Goal: Information Seeking & Learning: Learn about a topic

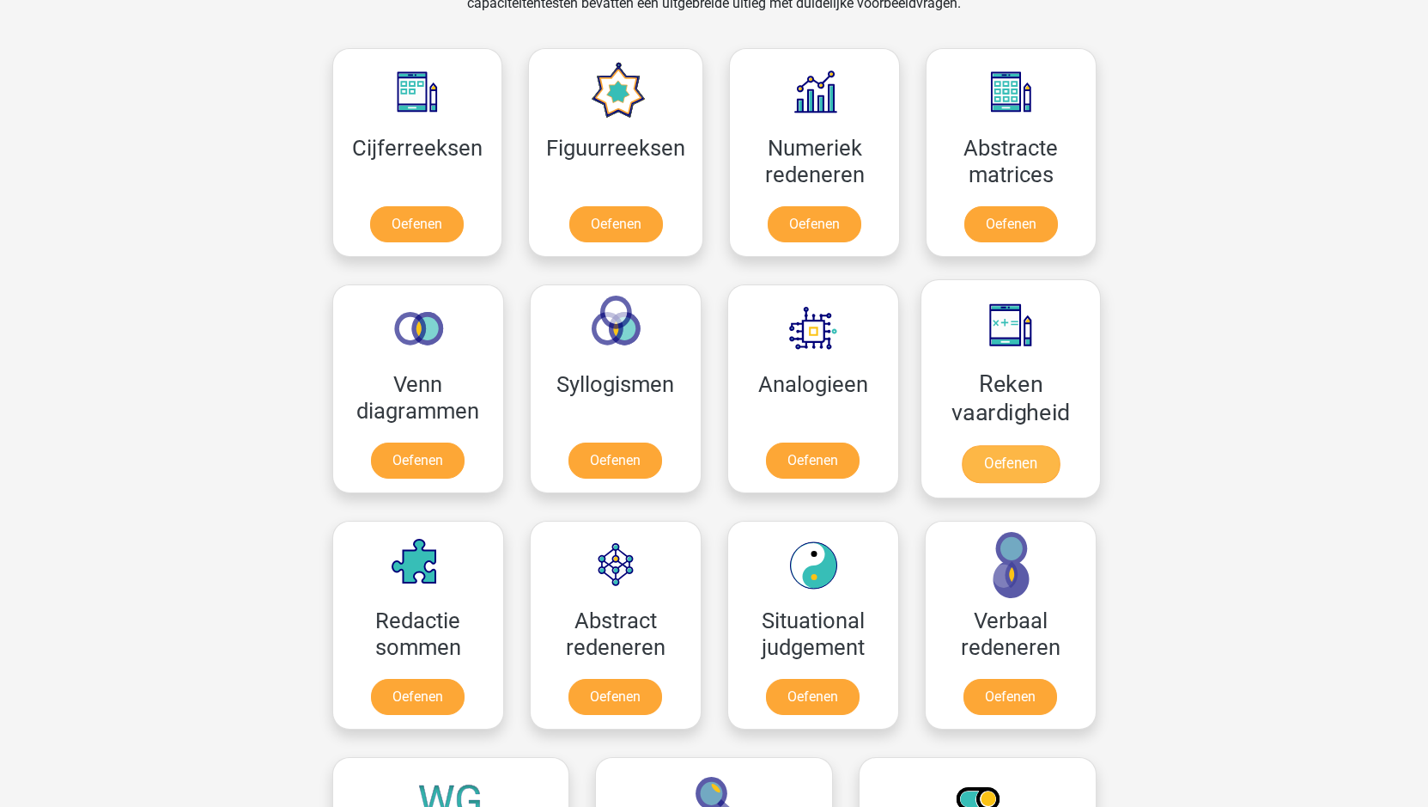
scroll to position [773, 0]
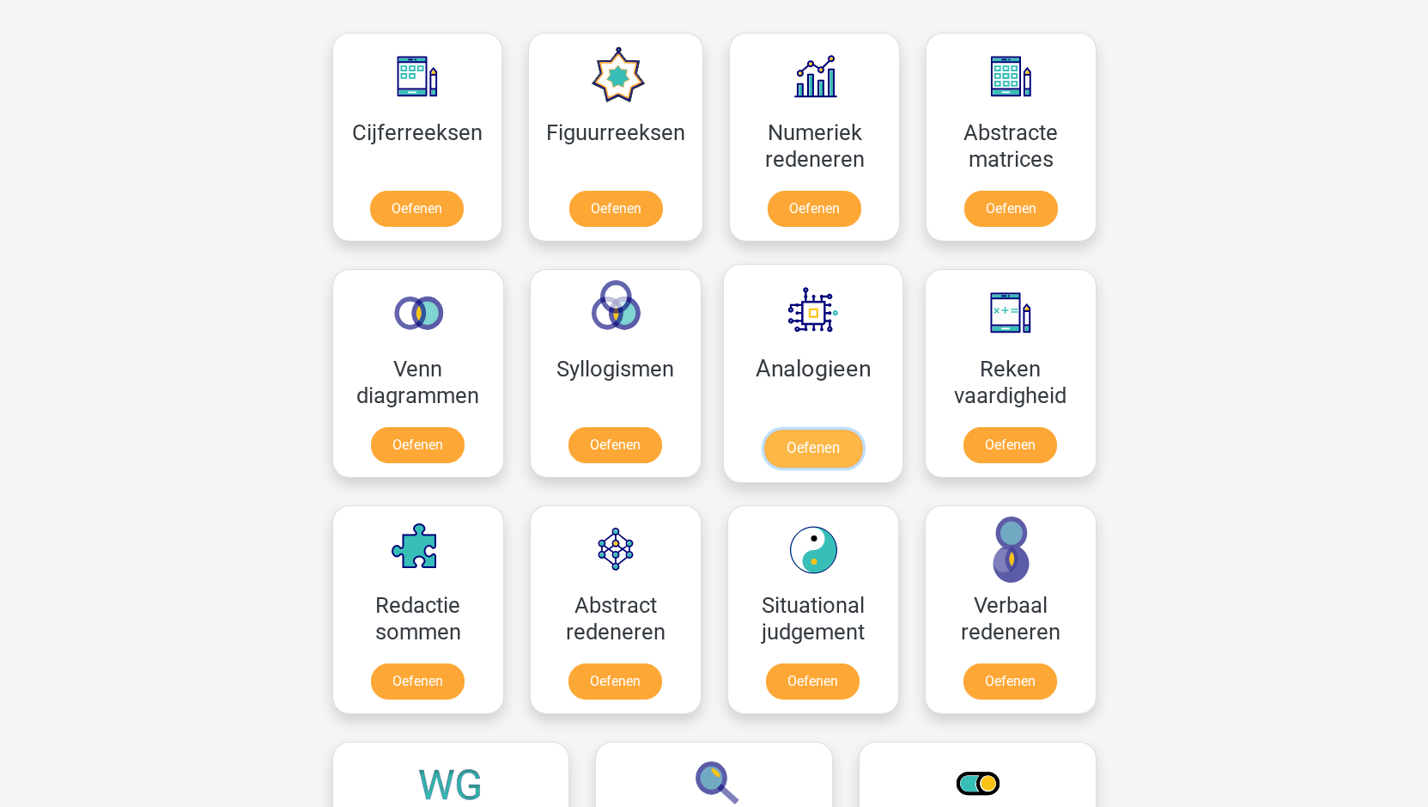
click at [813, 442] on link "Oefenen" at bounding box center [813, 448] width 98 height 38
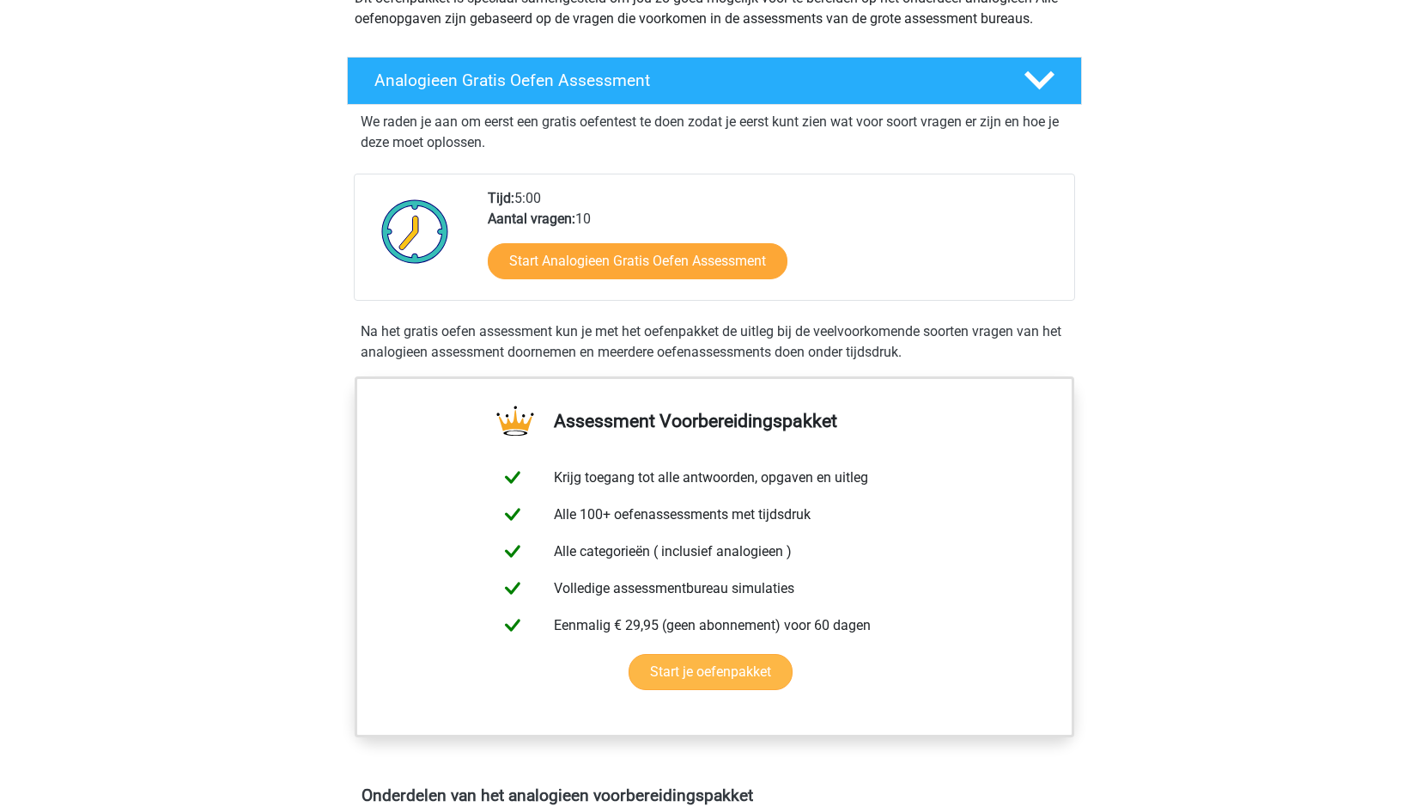
scroll to position [258, 0]
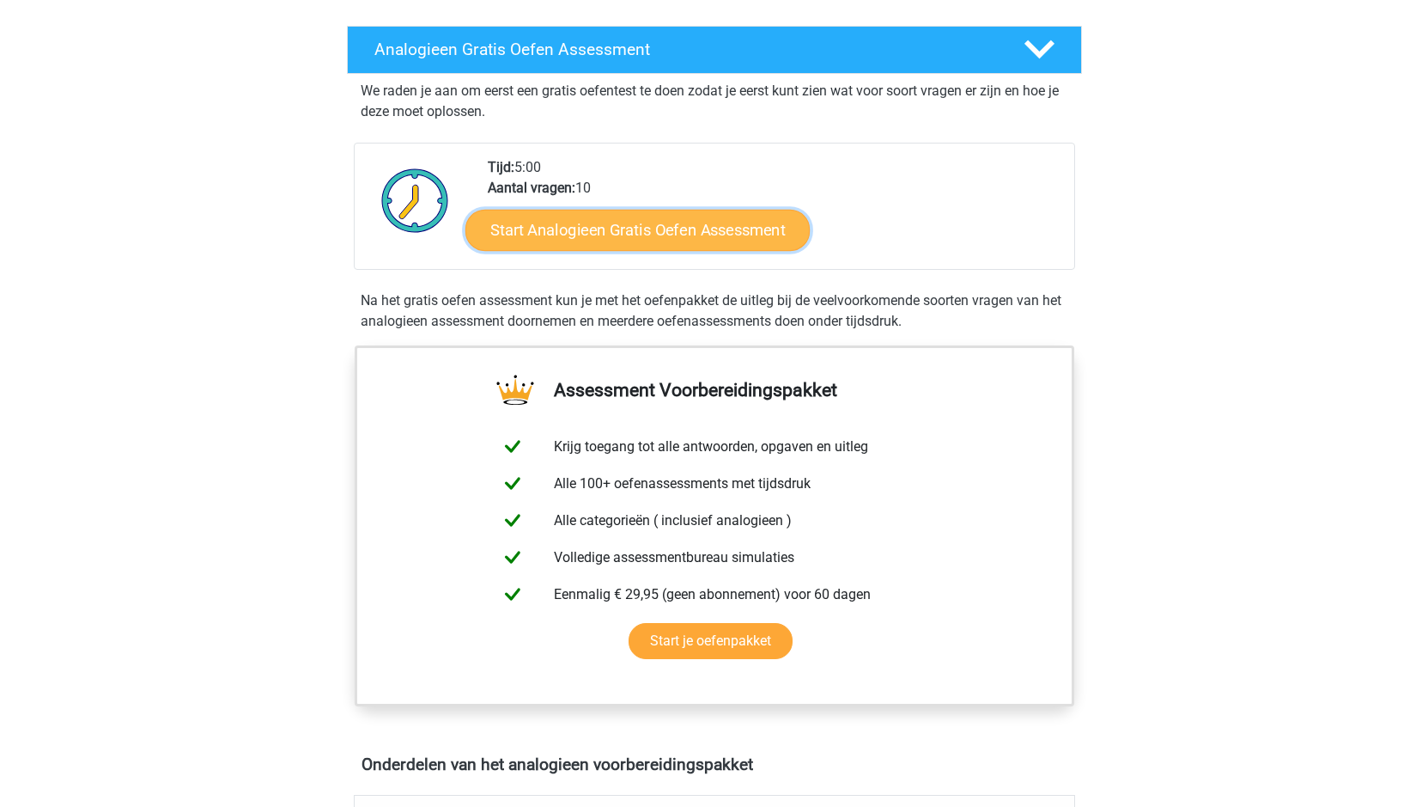
click at [562, 222] on link "Start Analogieen Gratis Oefen Assessment" at bounding box center [638, 229] width 344 height 41
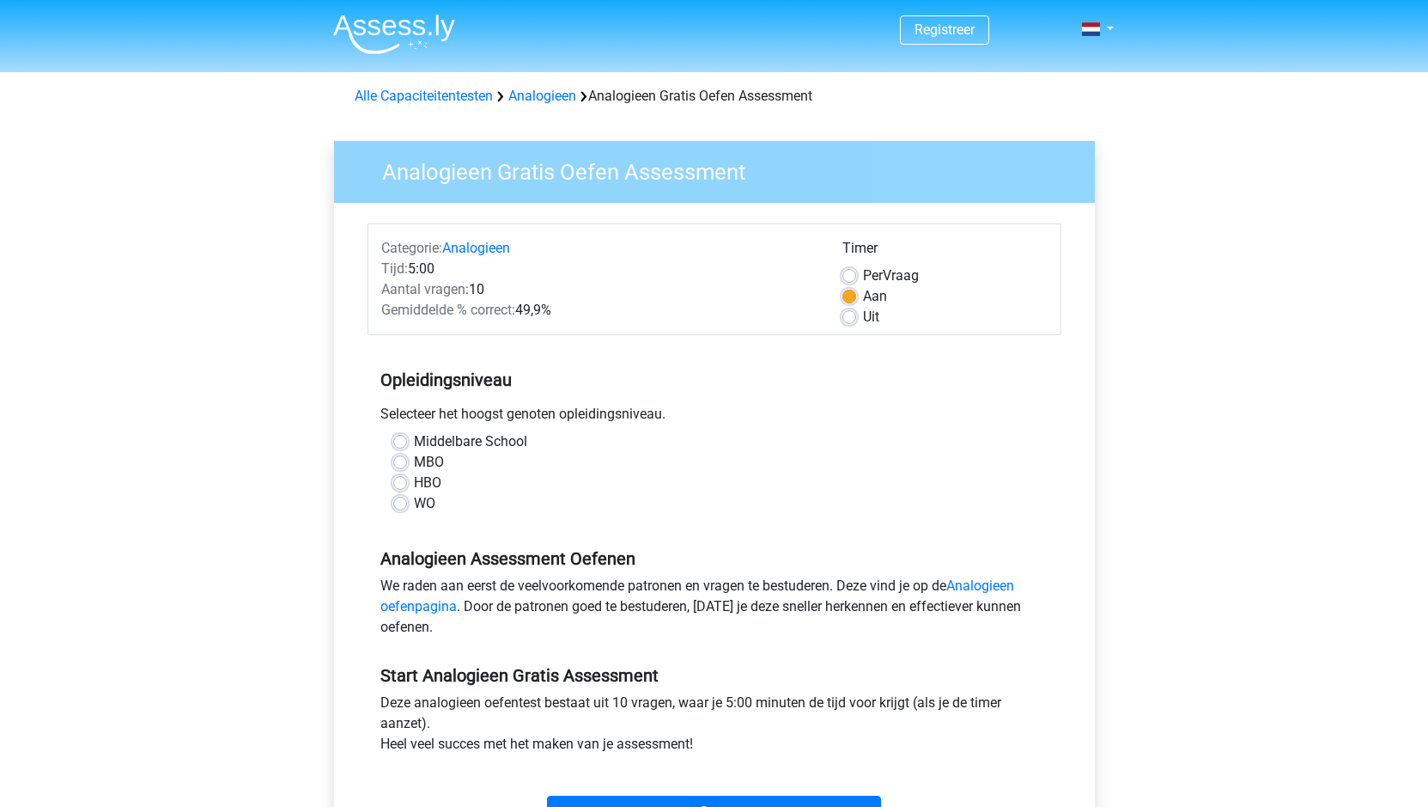
scroll to position [86, 0]
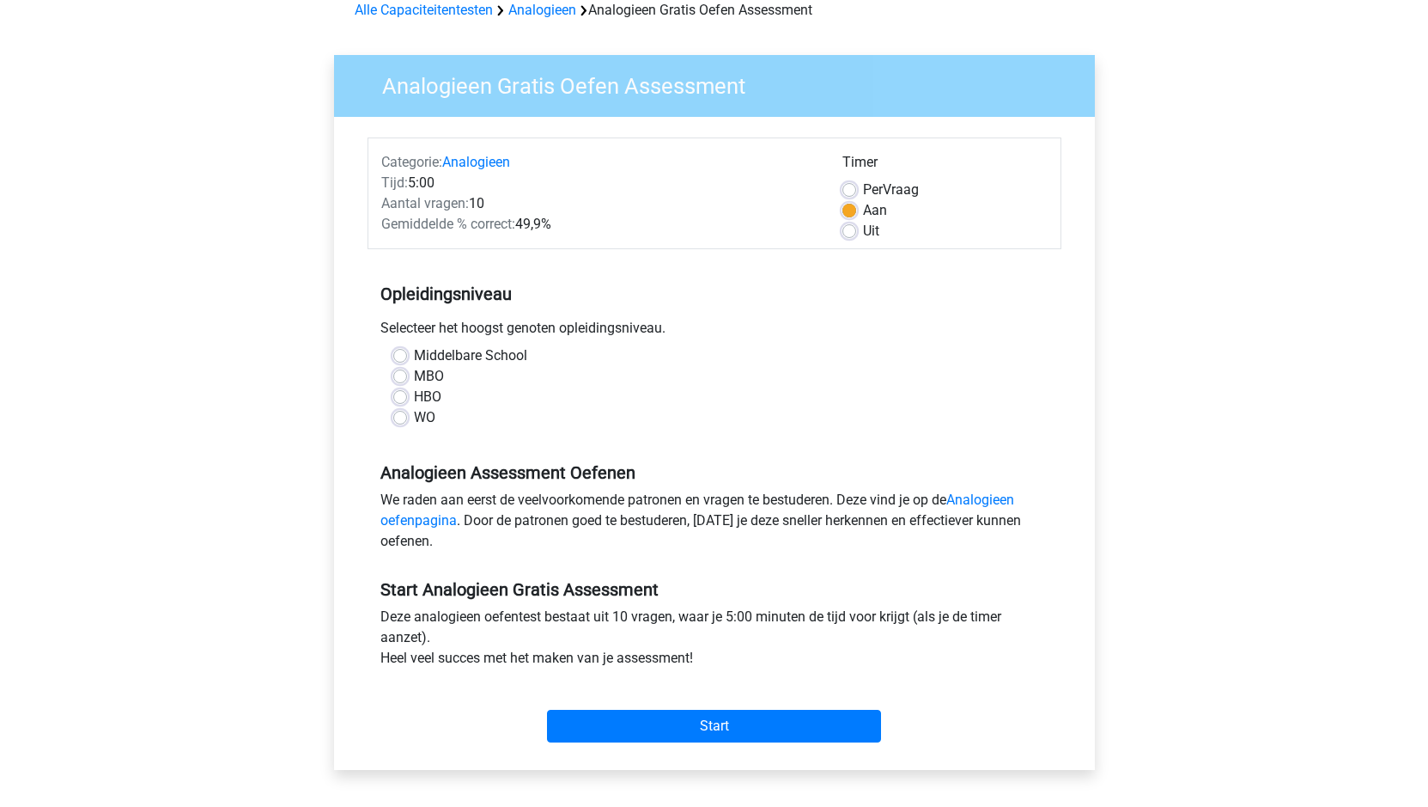
click at [414, 423] on label "WO" at bounding box center [424, 417] width 21 height 21
click at [398, 423] on input "WO" at bounding box center [400, 415] width 14 height 17
radio input "true"
click at [606, 731] on input "Start" at bounding box center [714, 725] width 334 height 33
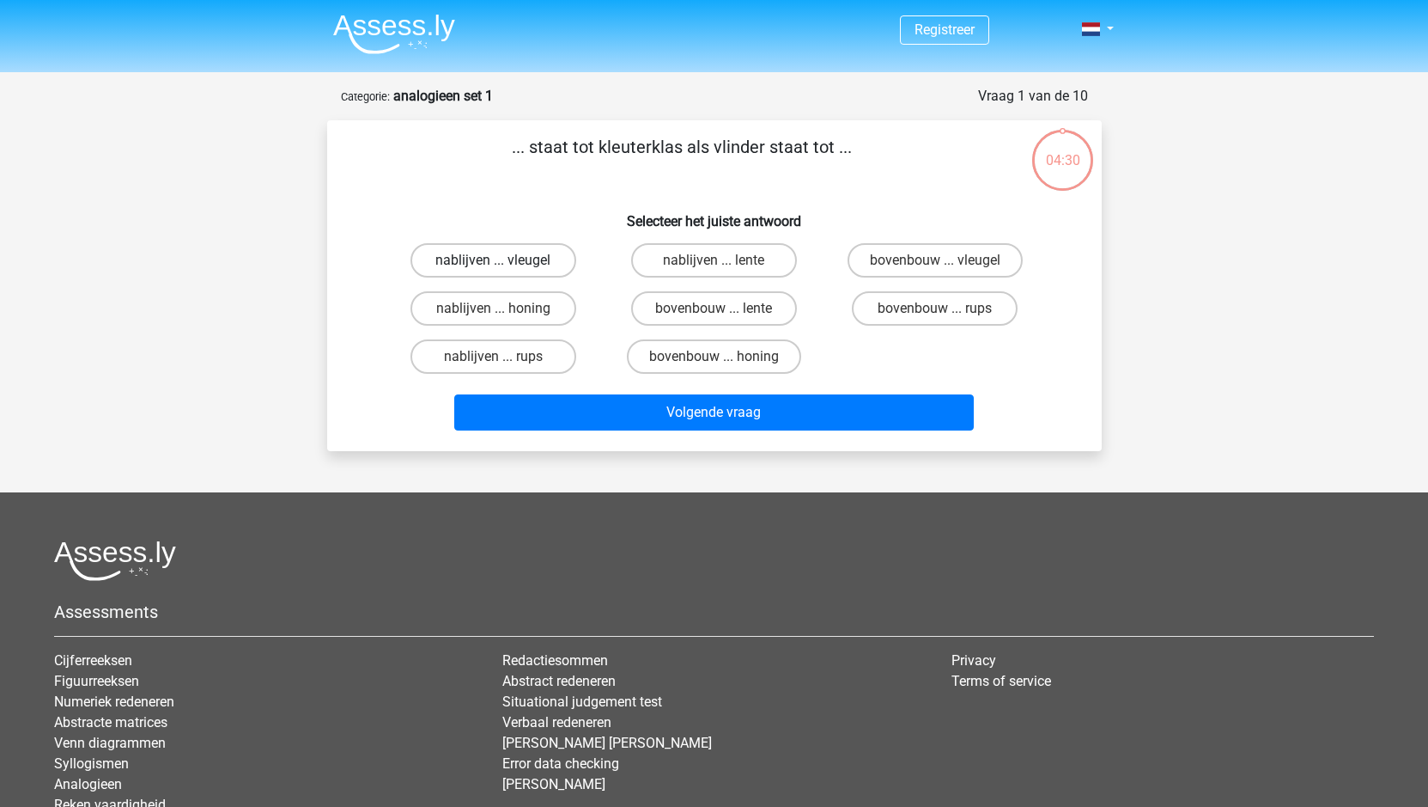
click at [484, 267] on label "nablijven ... vleugel" at bounding box center [494, 260] width 166 height 34
click at [493, 267] on input "nablijven ... vleugel" at bounding box center [498, 265] width 11 height 11
radio input "true"
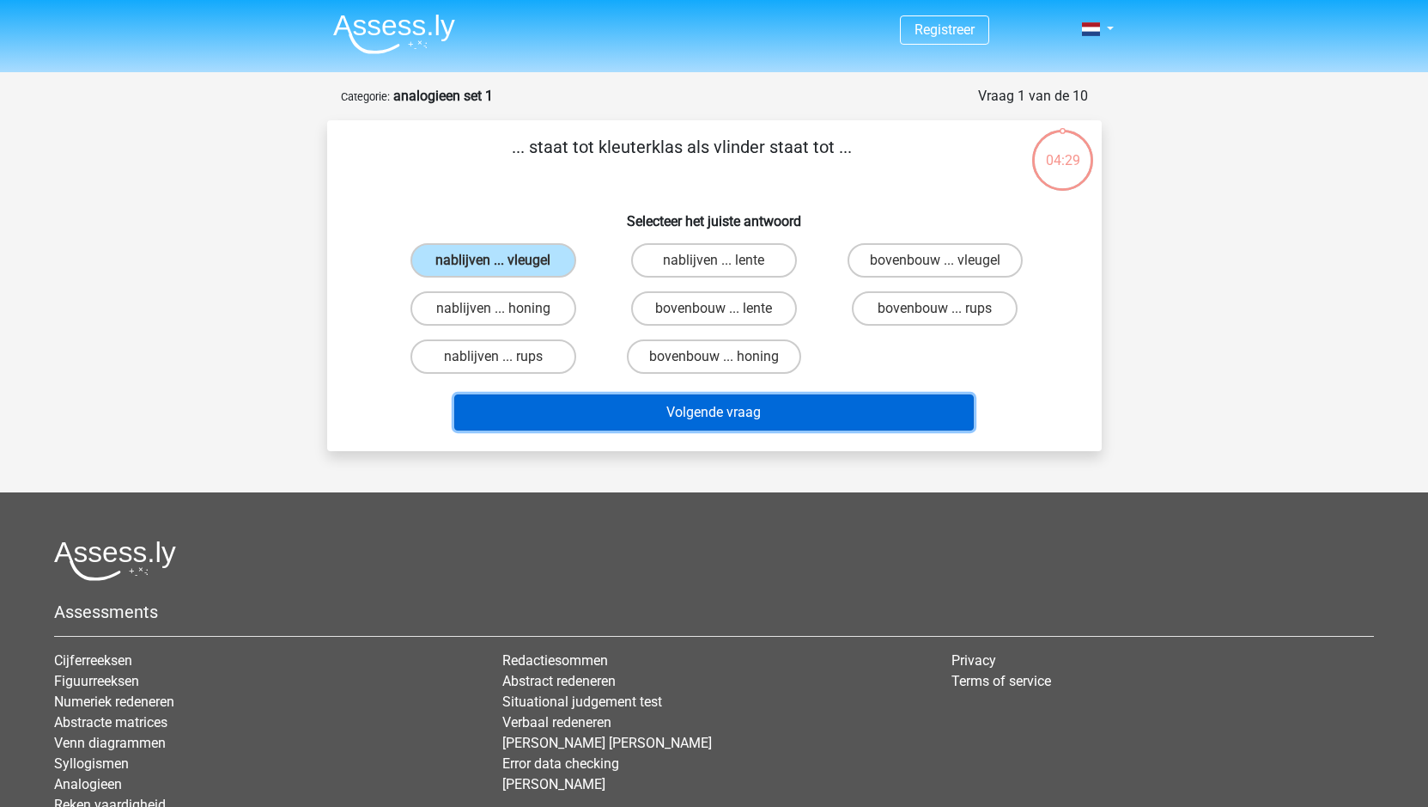
click at [691, 417] on button "Volgende vraag" at bounding box center [714, 412] width 520 height 36
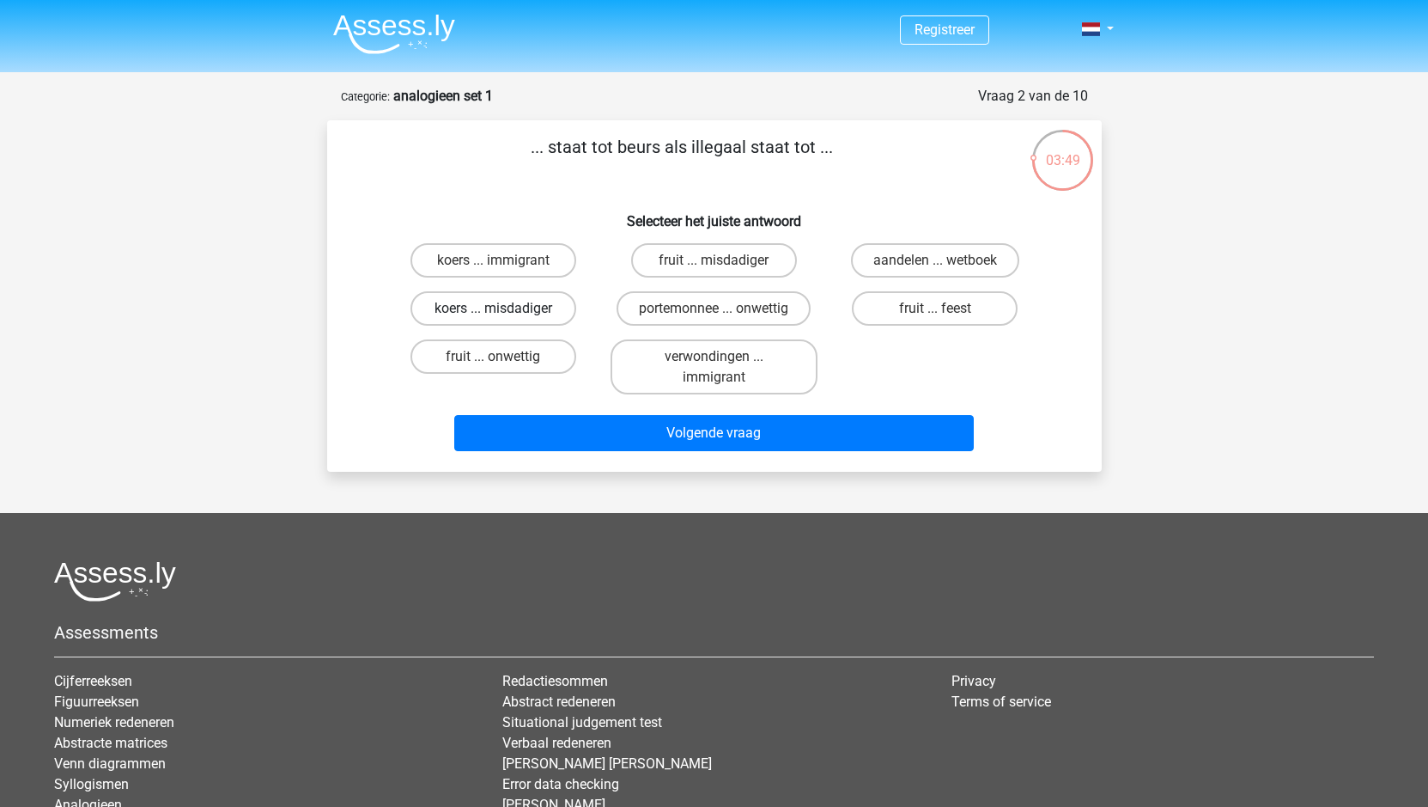
click at [474, 303] on label "koers ... misdadiger" at bounding box center [494, 308] width 166 height 34
click at [493, 308] on input "koers ... misdadiger" at bounding box center [498, 313] width 11 height 11
radio input "true"
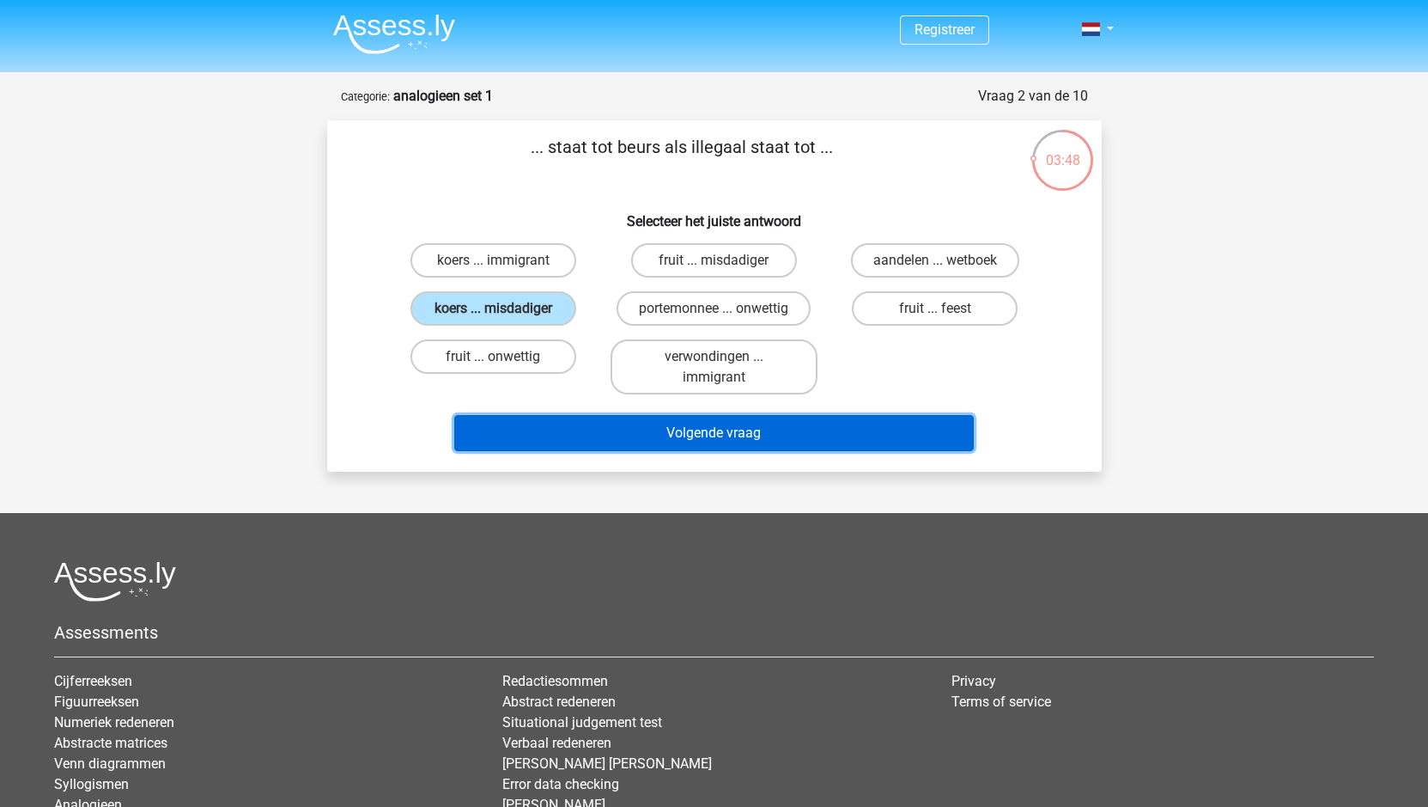
click at [661, 442] on button "Volgende vraag" at bounding box center [714, 433] width 520 height 36
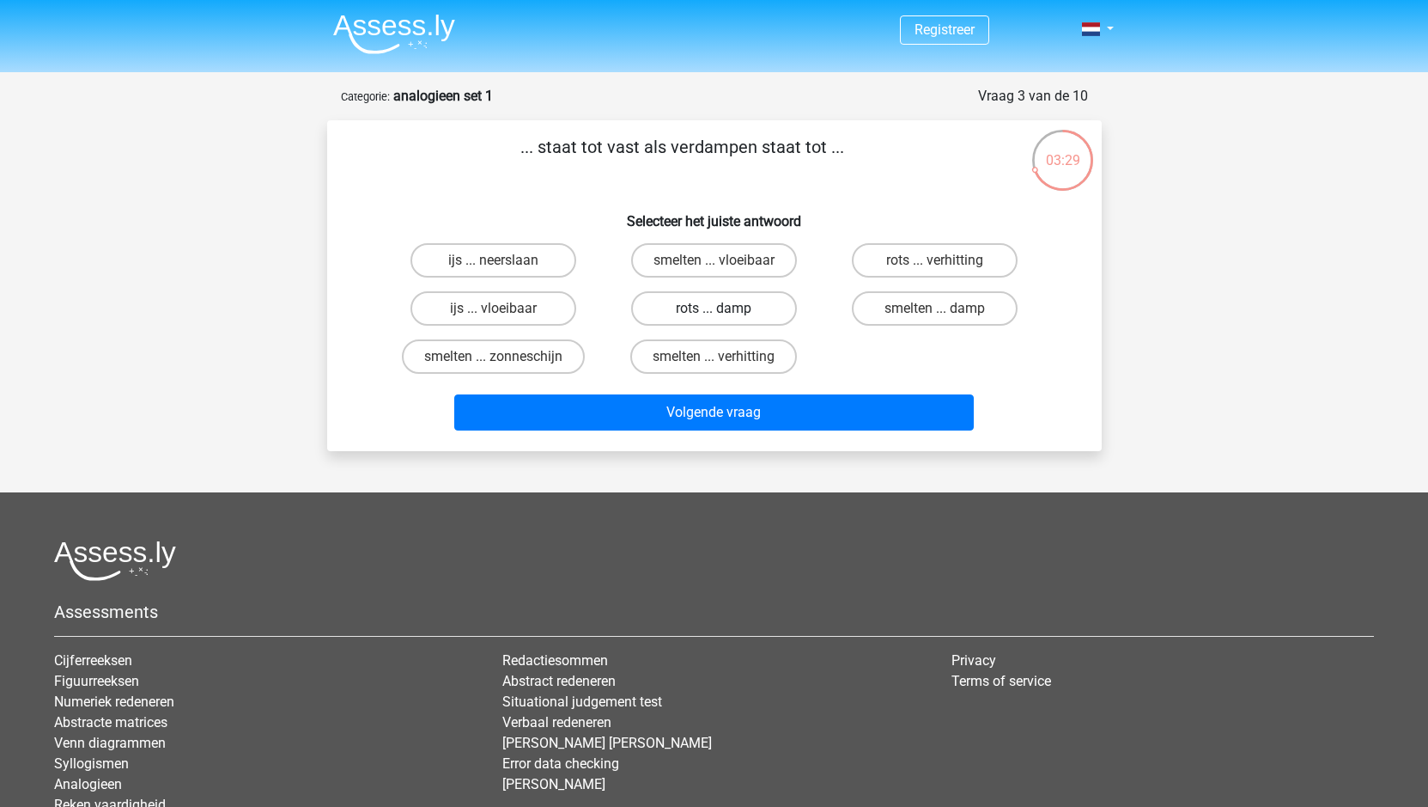
click at [692, 307] on label "rots ... damp" at bounding box center [714, 308] width 166 height 34
click at [714, 308] on input "rots ... damp" at bounding box center [719, 313] width 11 height 11
radio input "true"
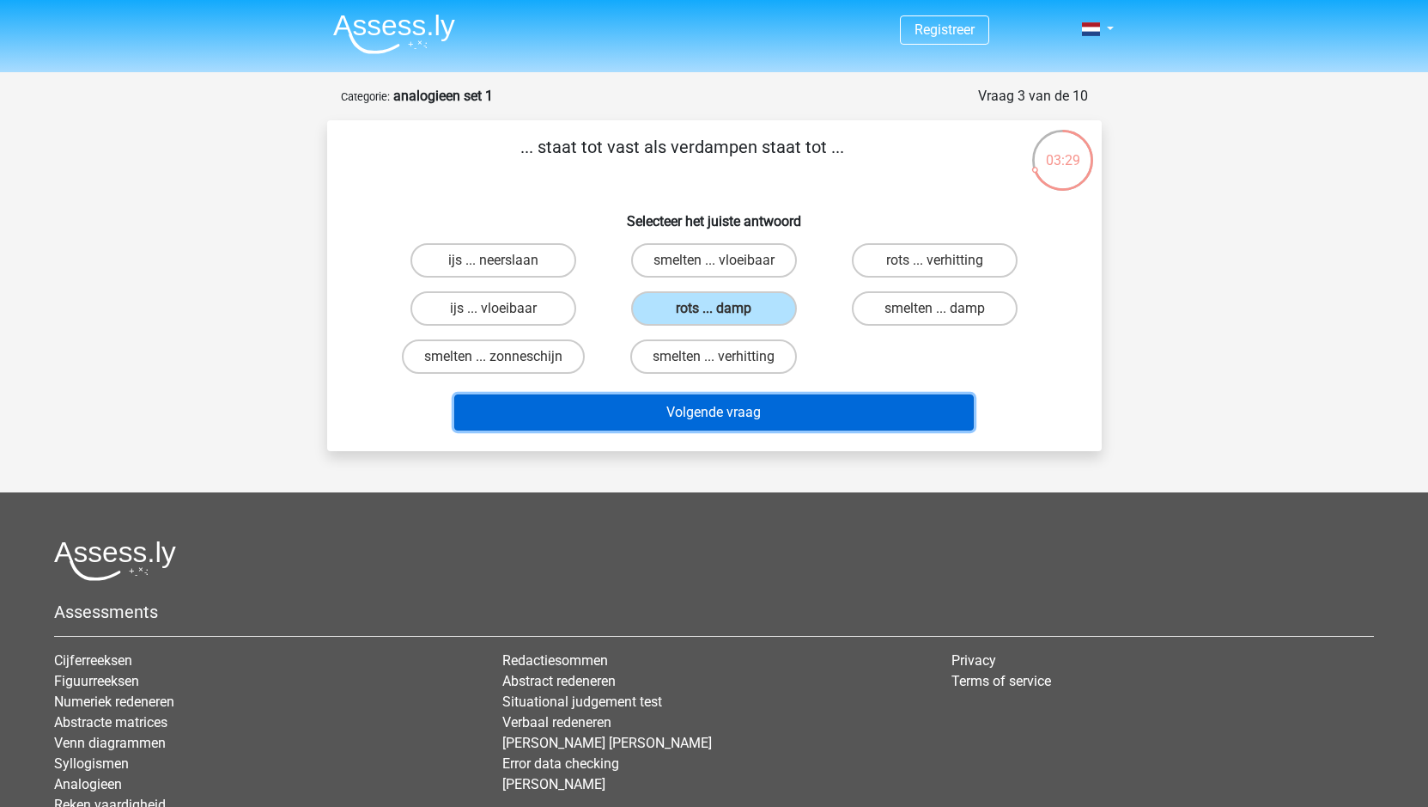
click at [693, 407] on button "Volgende vraag" at bounding box center [714, 412] width 520 height 36
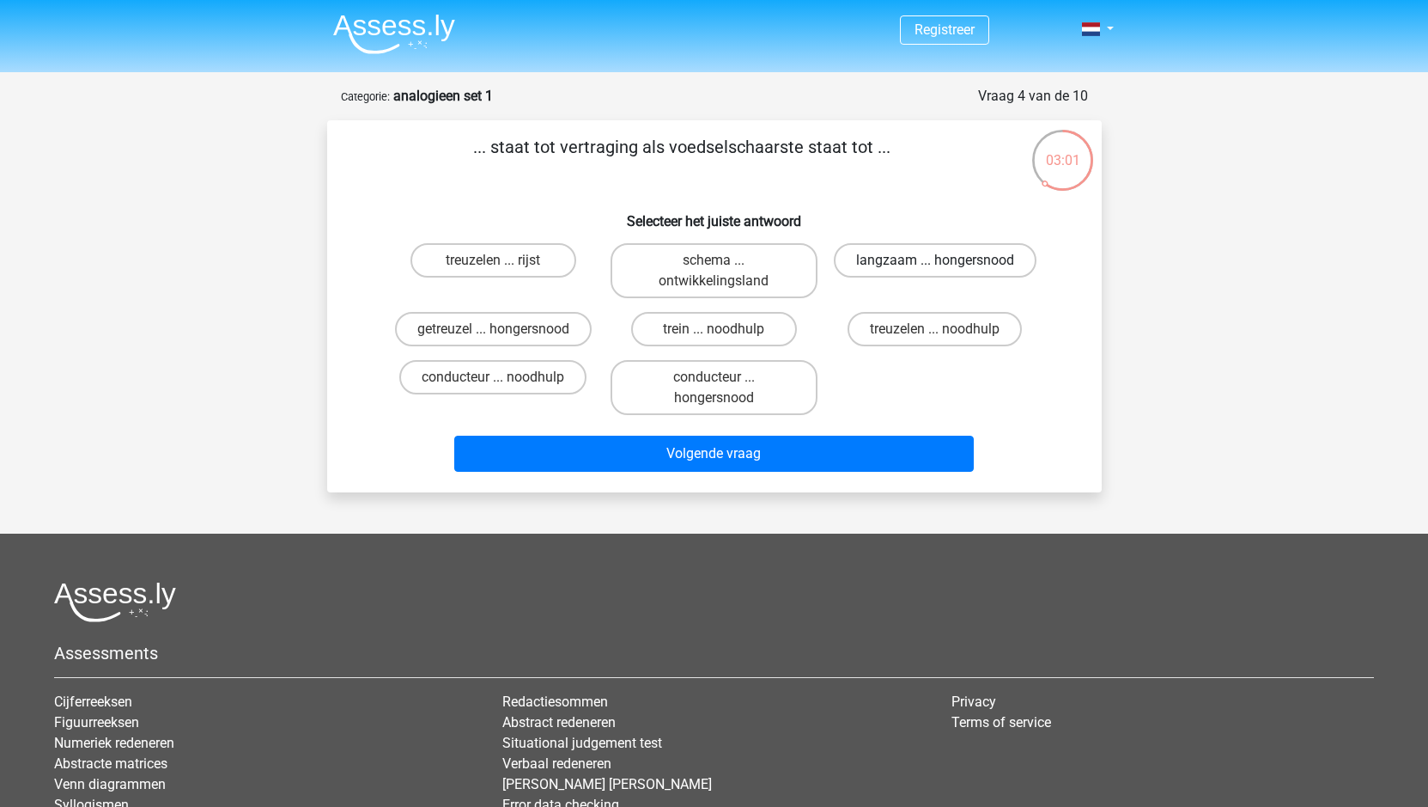
click at [874, 260] on label "langzaam ... hongersnood" at bounding box center [935, 260] width 203 height 34
click at [935, 260] on input "langzaam ... hongersnood" at bounding box center [940, 265] width 11 height 11
radio input "true"
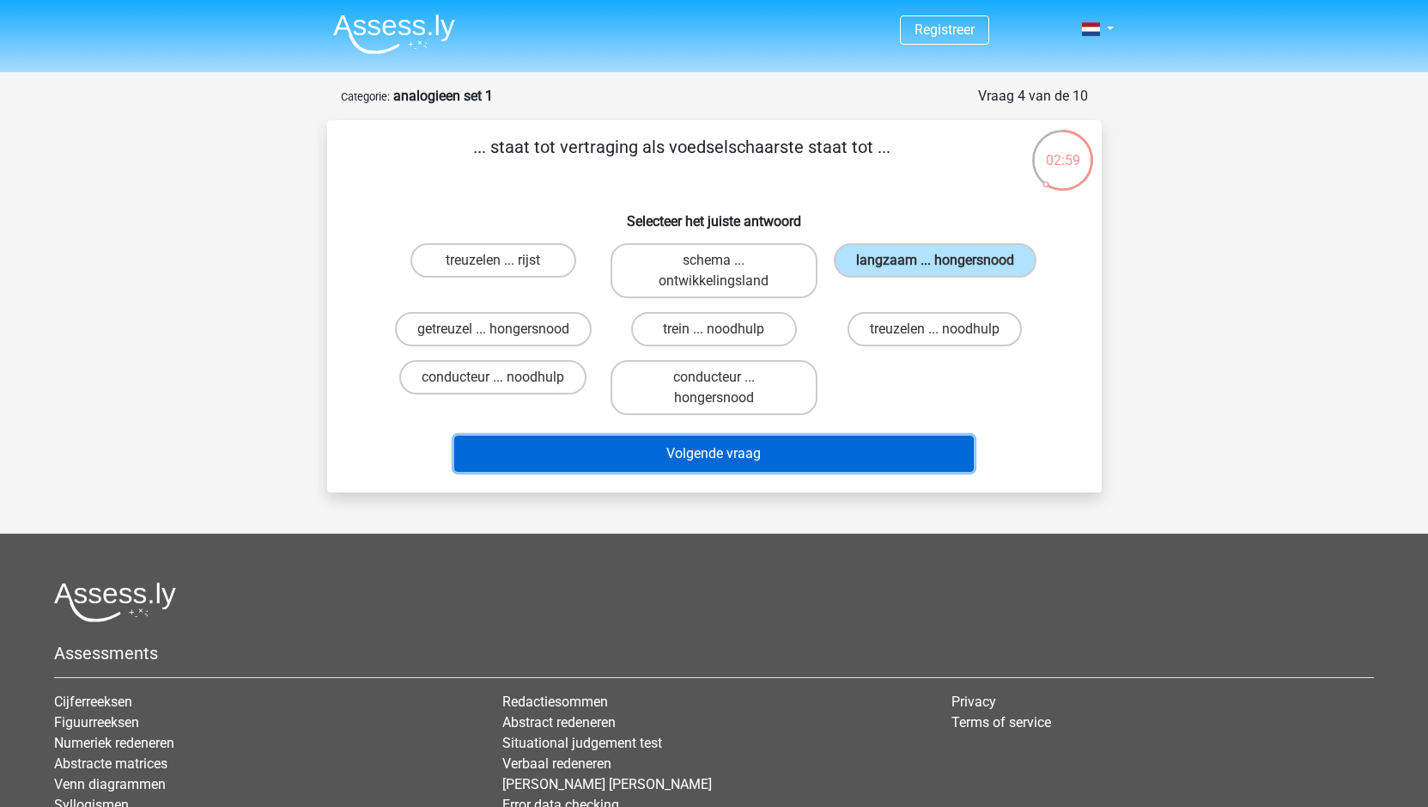
click at [652, 460] on button "Volgende vraag" at bounding box center [714, 453] width 520 height 36
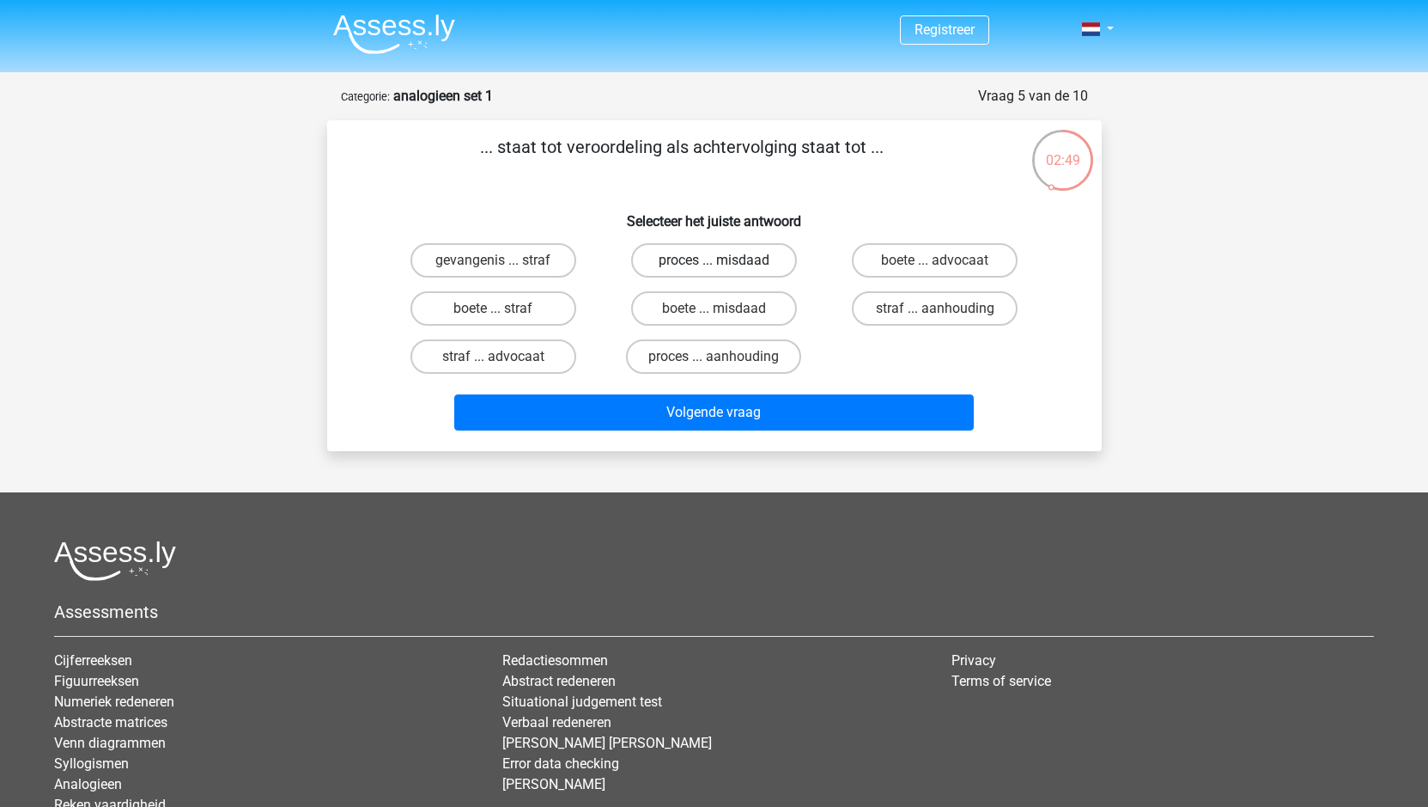
click at [683, 259] on label "proces ... misdaad" at bounding box center [714, 260] width 166 height 34
click at [714, 260] on input "proces ... misdaad" at bounding box center [719, 265] width 11 height 11
radio input "true"
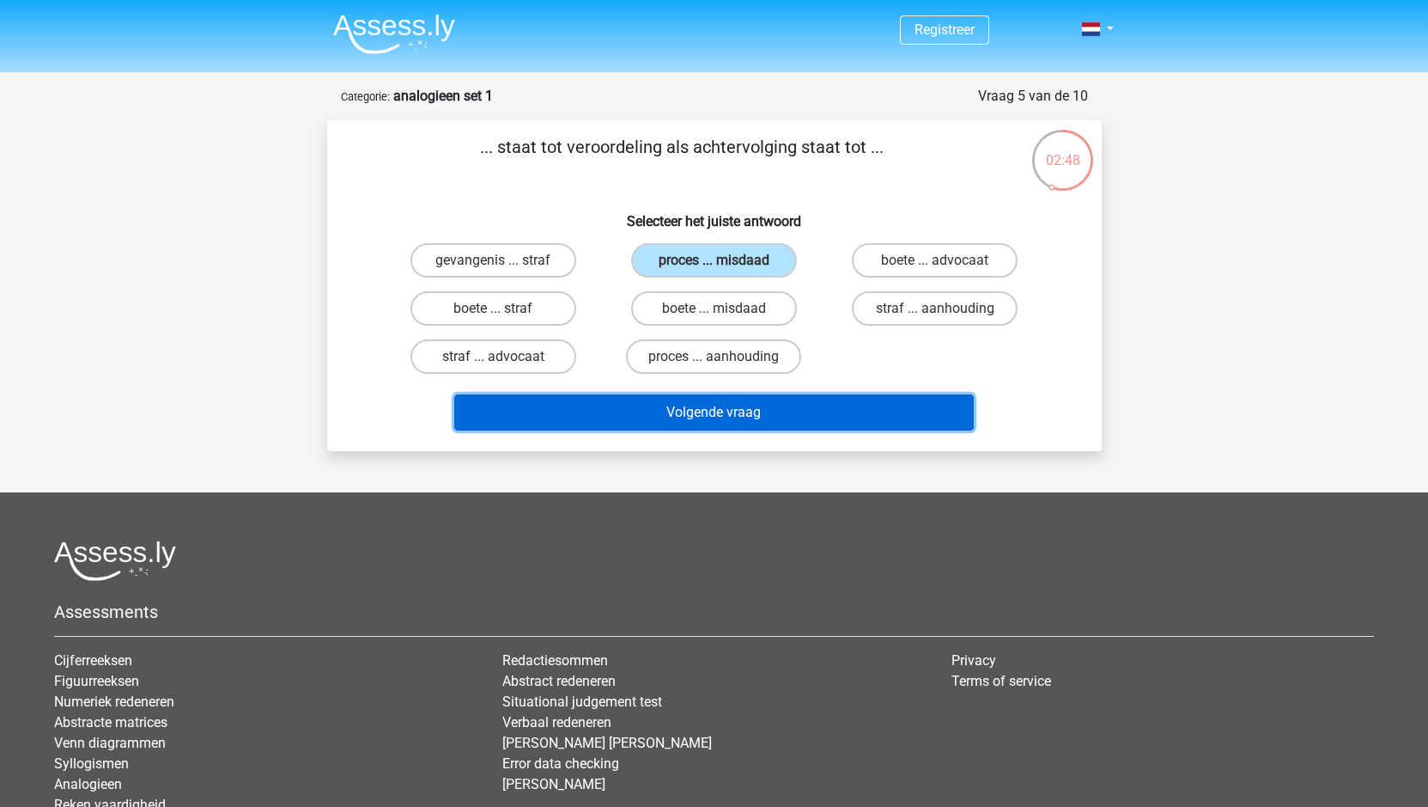
click at [674, 417] on button "Volgende vraag" at bounding box center [714, 412] width 520 height 36
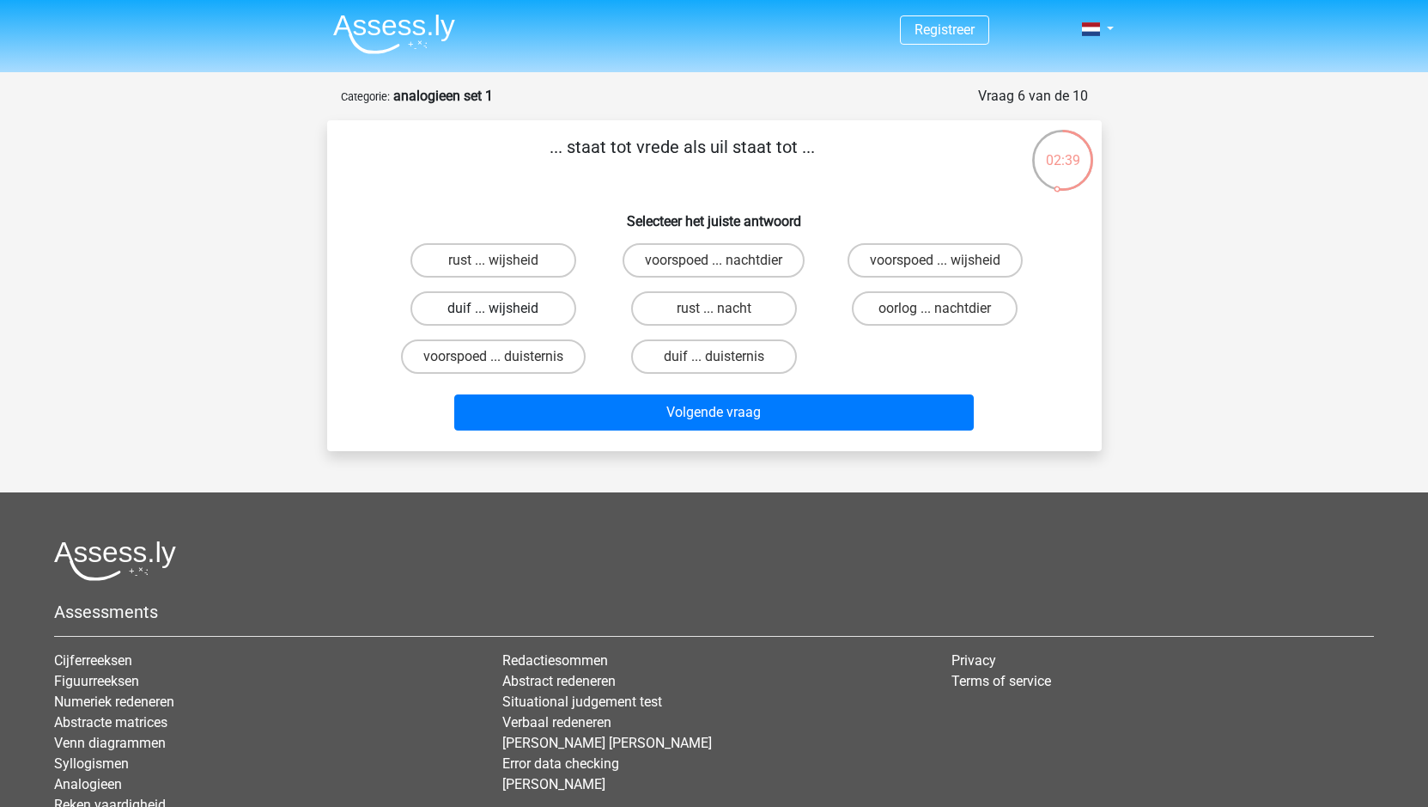
click at [453, 306] on label "duif ... wijsheid" at bounding box center [494, 308] width 166 height 34
click at [493, 308] on input "duif ... wijsheid" at bounding box center [498, 313] width 11 height 11
radio input "true"
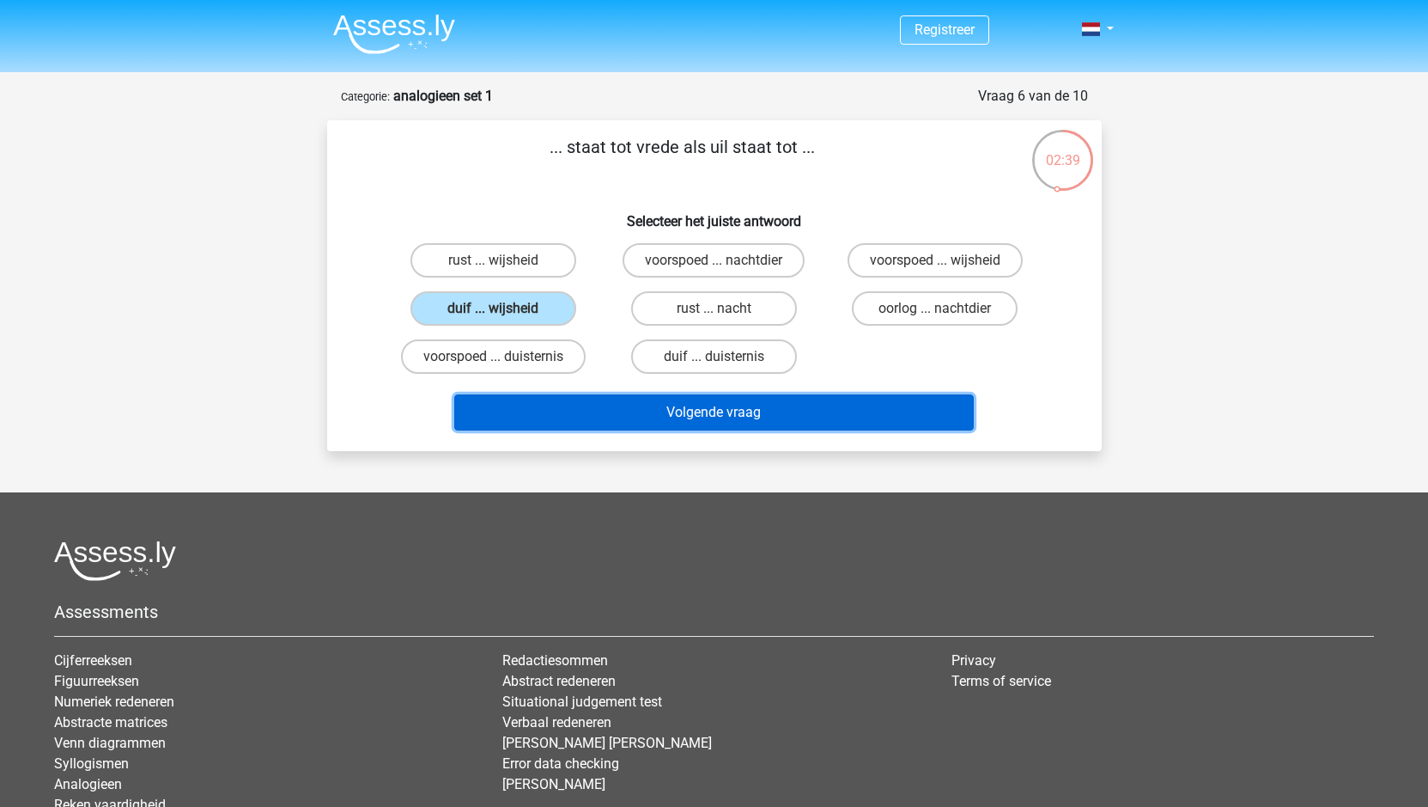
click at [754, 411] on button "Volgende vraag" at bounding box center [714, 412] width 520 height 36
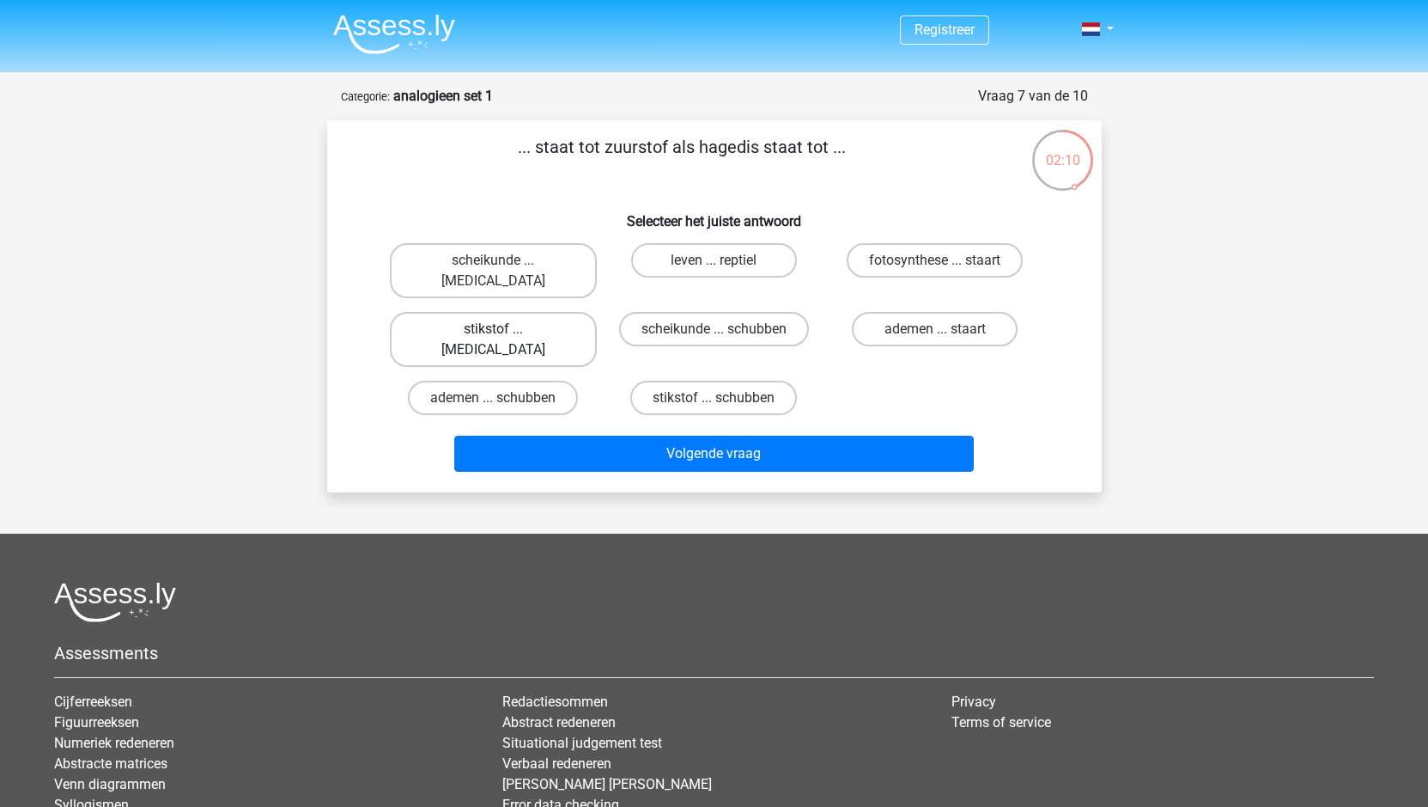
click at [470, 312] on label "stikstof ... krokodil" at bounding box center [493, 339] width 207 height 55
click at [493, 329] on input "stikstof ... krokodil" at bounding box center [498, 334] width 11 height 11
radio input "true"
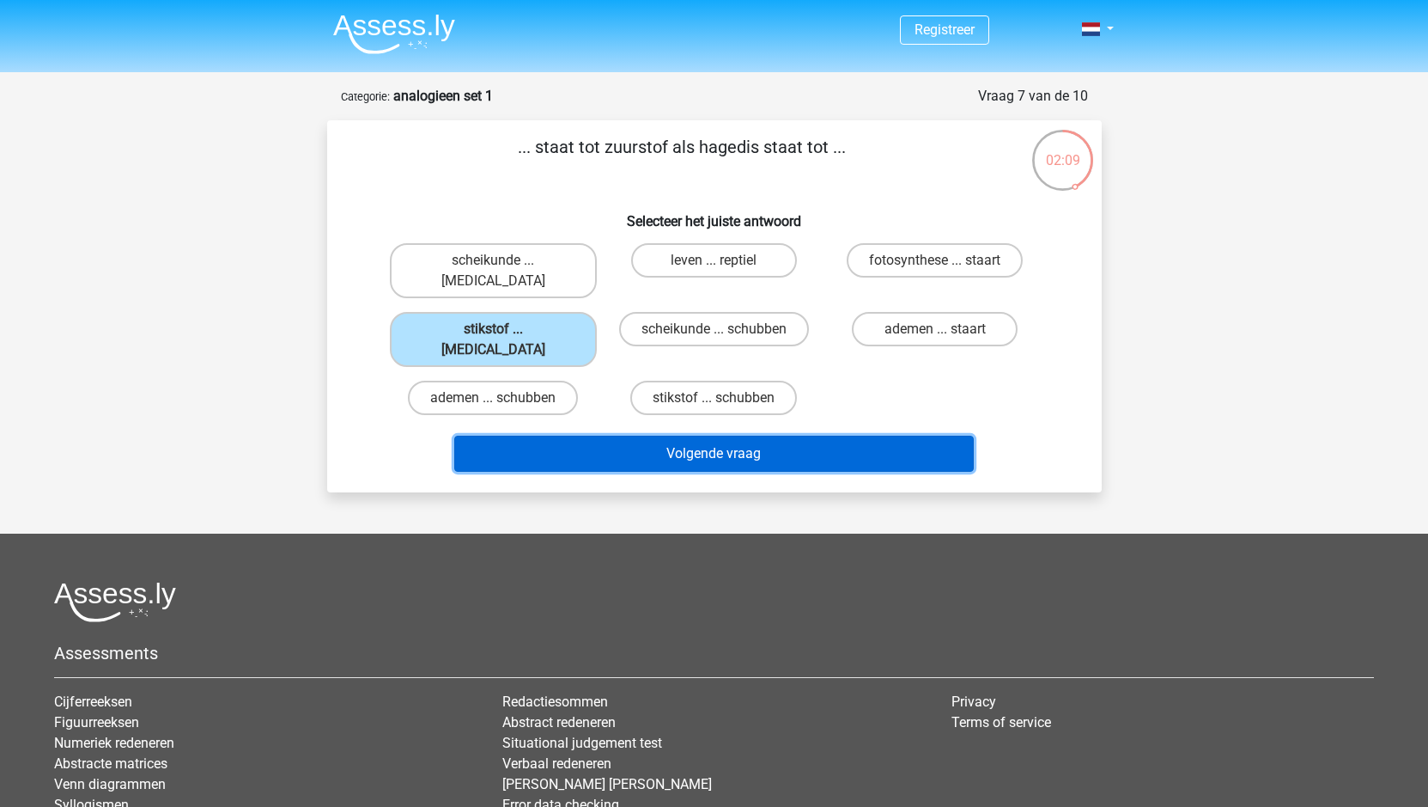
click at [682, 435] on button "Volgende vraag" at bounding box center [714, 453] width 520 height 36
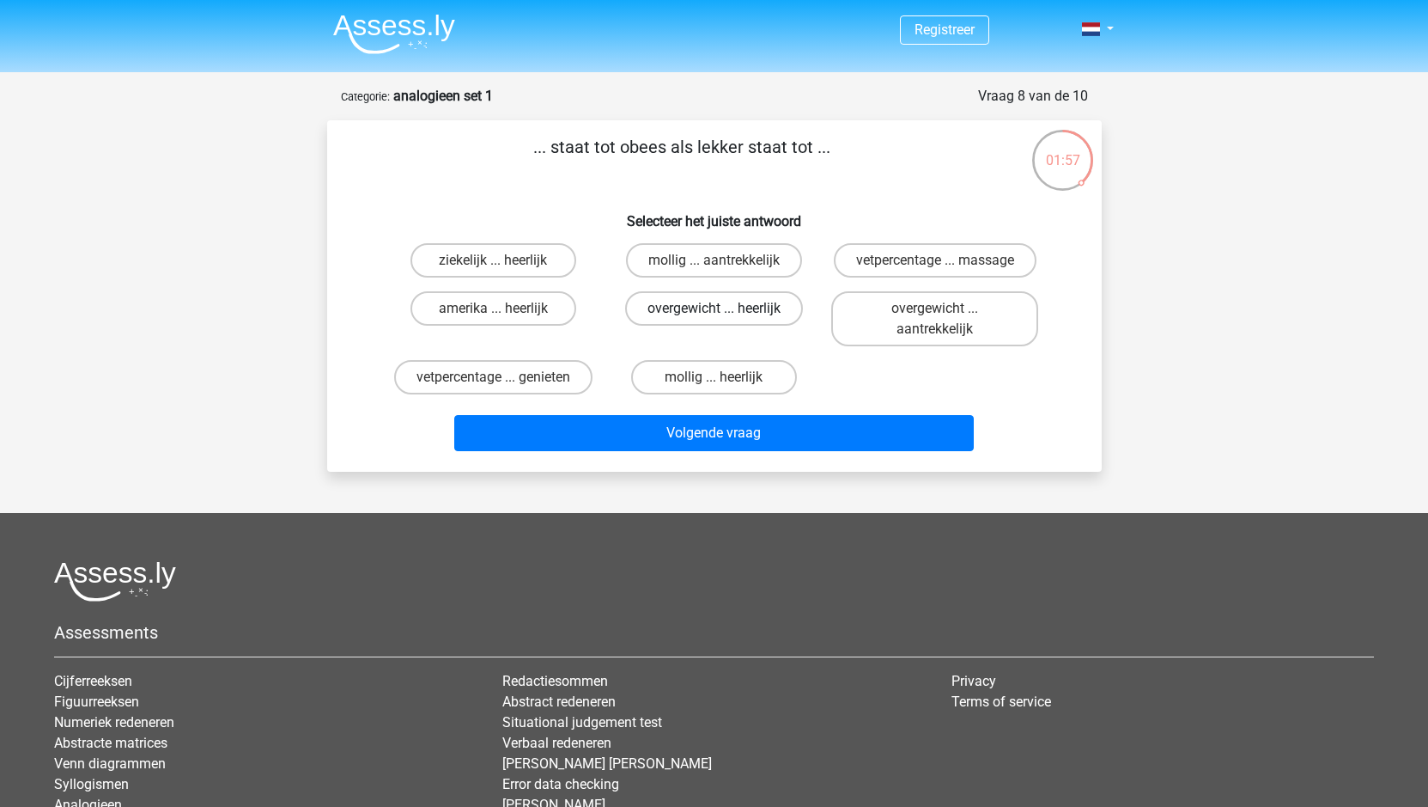
click at [679, 305] on label "overgewicht ... heerlijk" at bounding box center [714, 308] width 178 height 34
click at [714, 308] on input "overgewicht ... heerlijk" at bounding box center [719, 313] width 11 height 11
radio input "true"
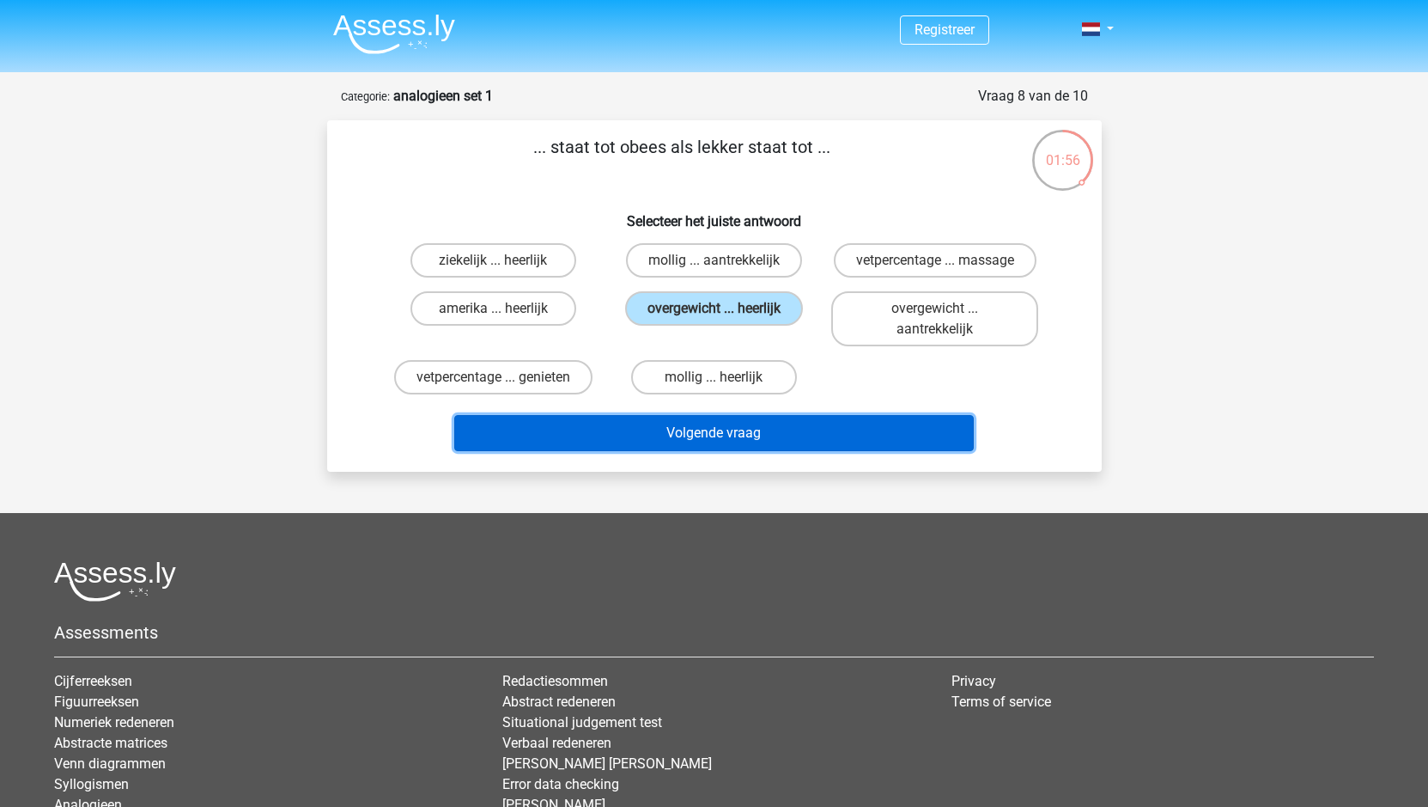
click at [650, 429] on button "Volgende vraag" at bounding box center [714, 433] width 520 height 36
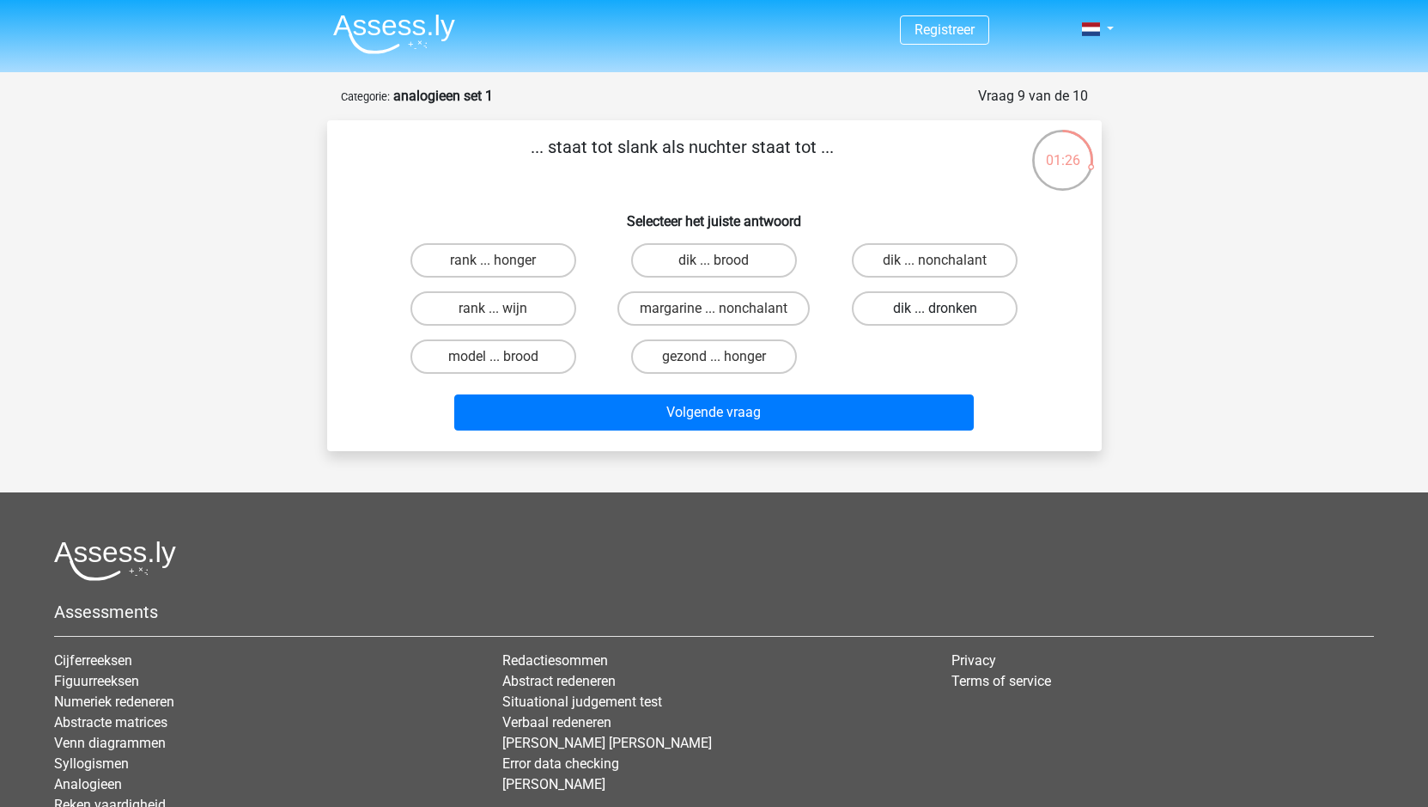
click at [913, 310] on label "dik ... dronken" at bounding box center [935, 308] width 166 height 34
click at [935, 310] on input "dik ... dronken" at bounding box center [940, 313] width 11 height 11
radio input "true"
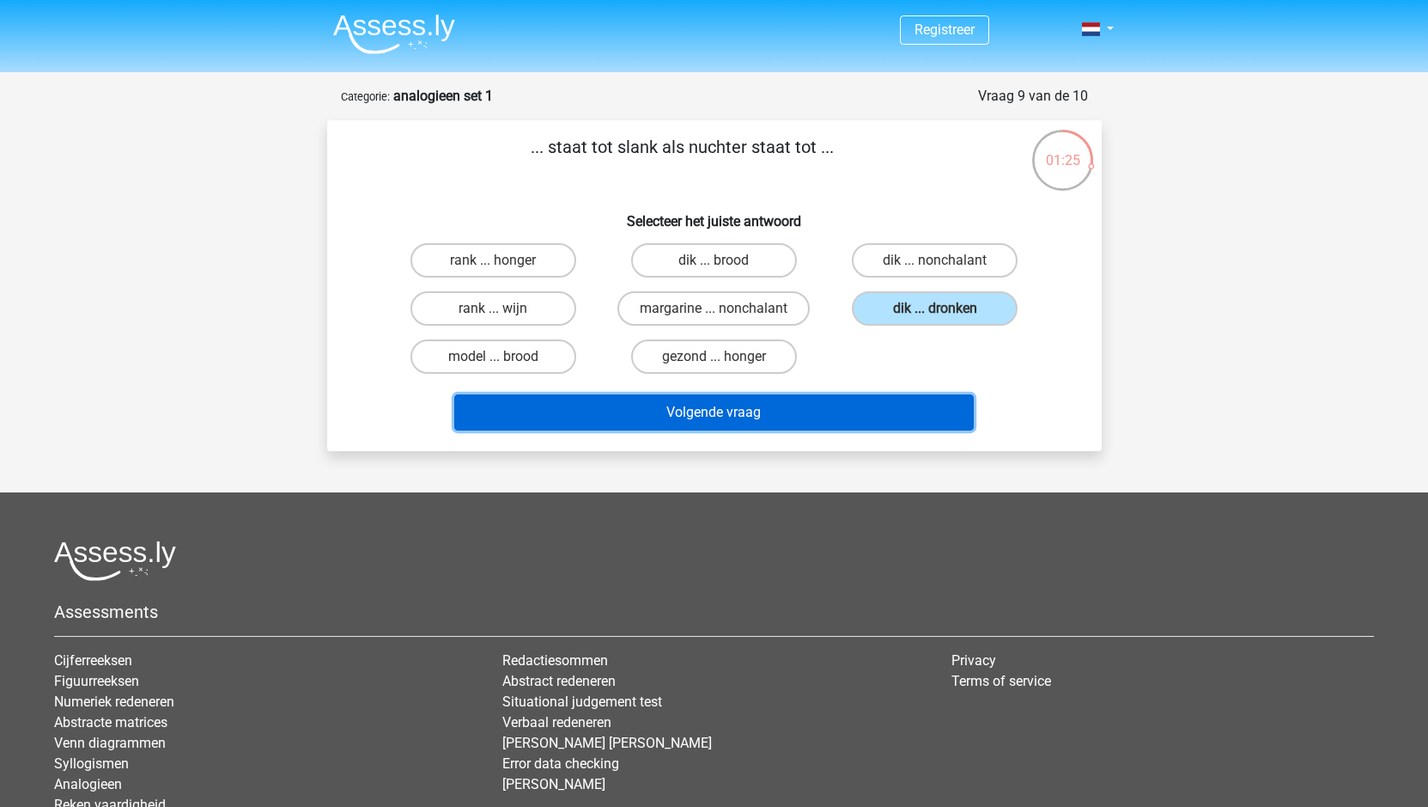
click at [607, 418] on button "Volgende vraag" at bounding box center [714, 412] width 520 height 36
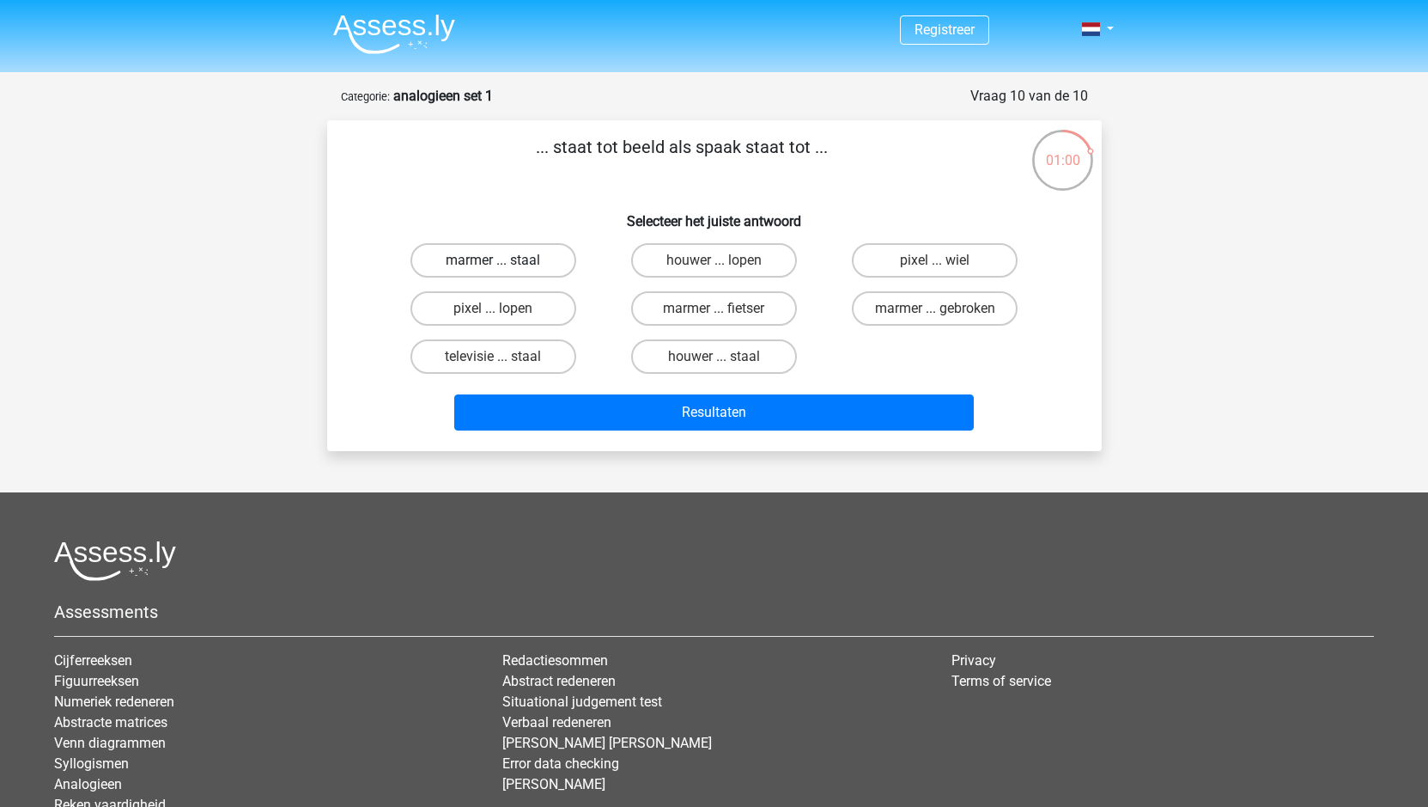
click at [488, 261] on label "marmer ... staal" at bounding box center [494, 260] width 166 height 34
click at [493, 261] on input "marmer ... staal" at bounding box center [498, 265] width 11 height 11
radio input "true"
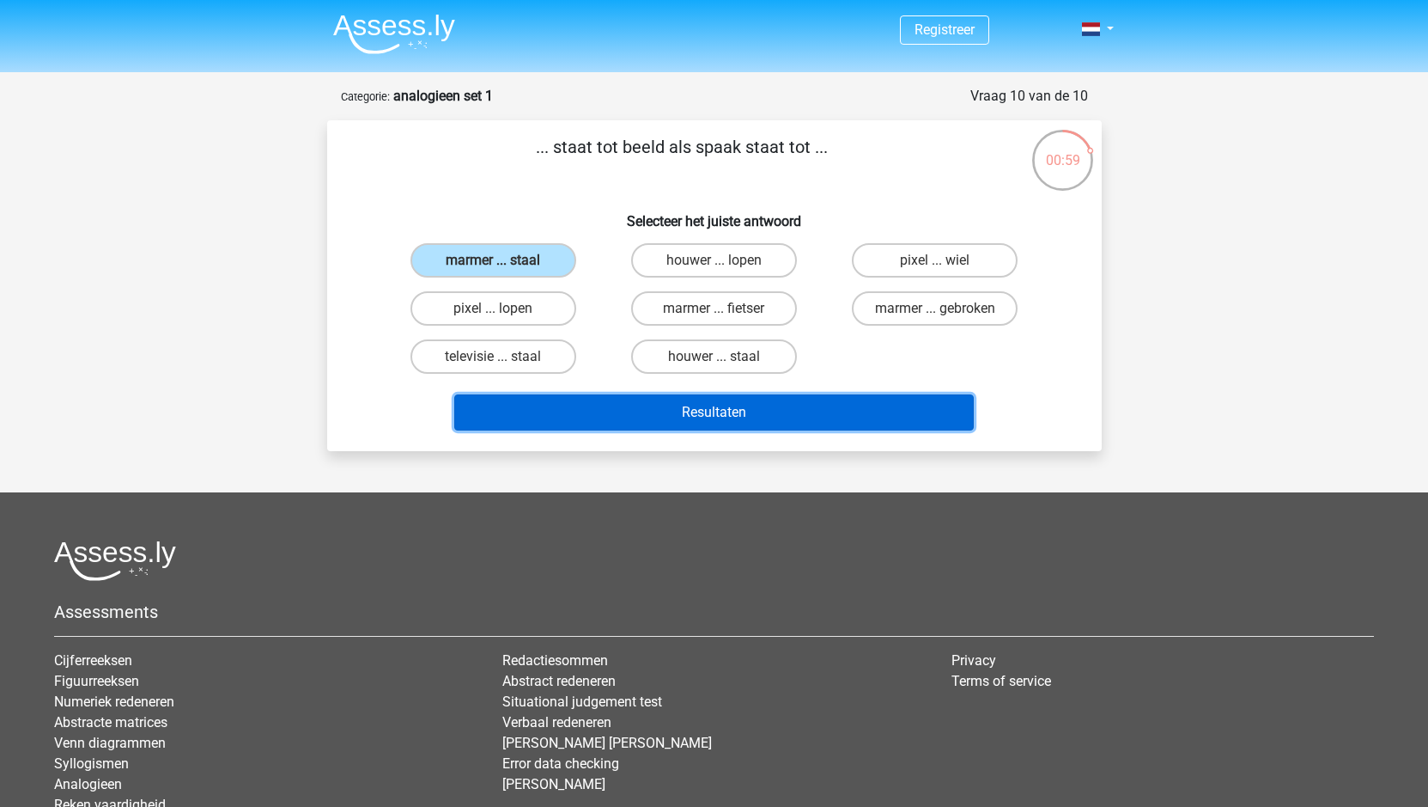
click at [676, 405] on button "Resultaten" at bounding box center [714, 412] width 520 height 36
